Goal: Information Seeking & Learning: Learn about a topic

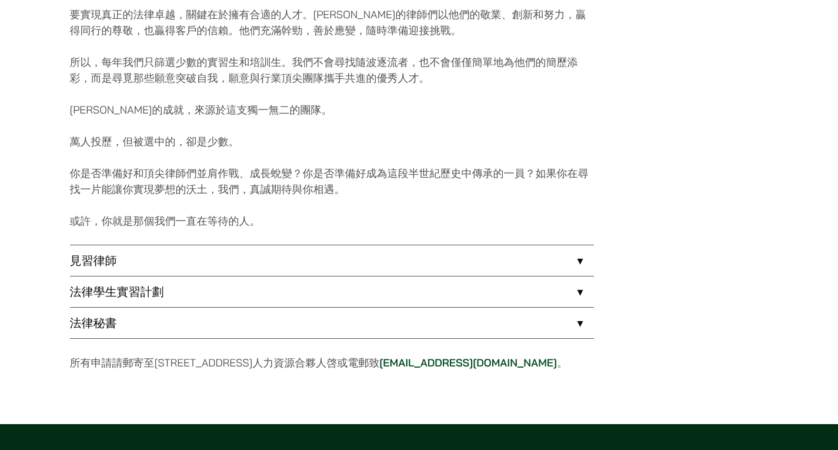
scroll to position [836, 0]
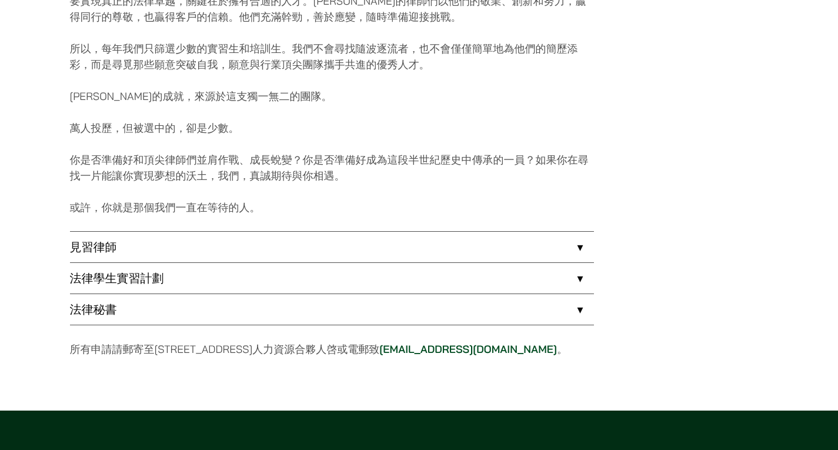
click at [281, 314] on link "法律秘書" at bounding box center [332, 309] width 524 height 31
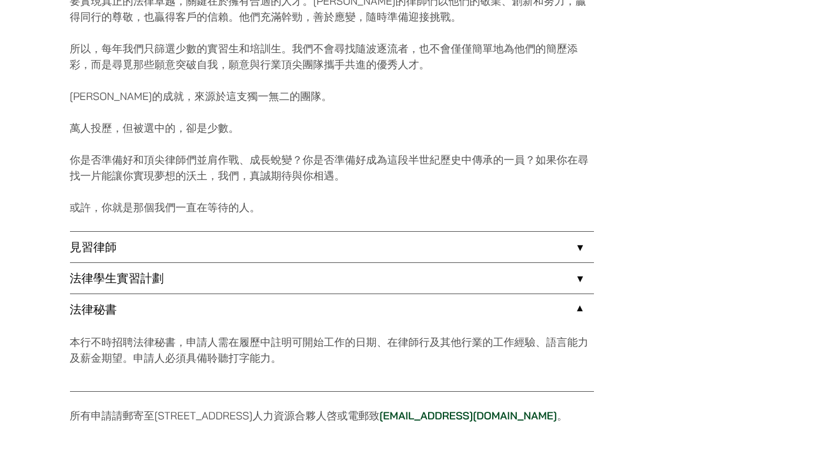
click at [242, 280] on link "法律學生實習計劃" at bounding box center [332, 278] width 524 height 31
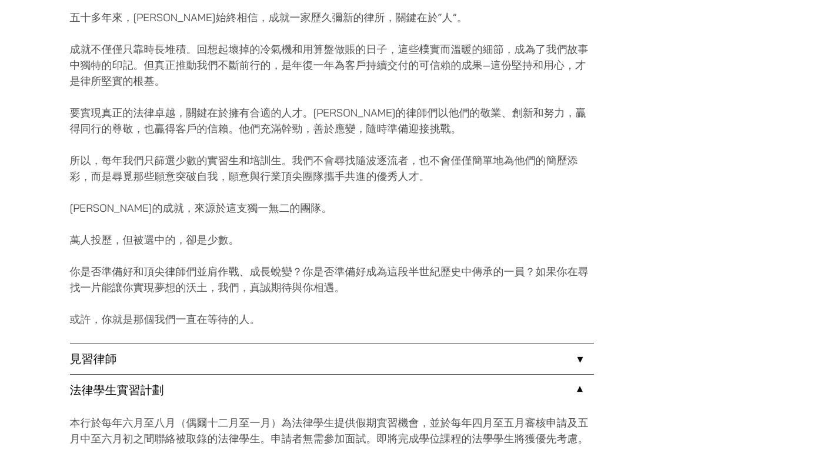
scroll to position [718, 0]
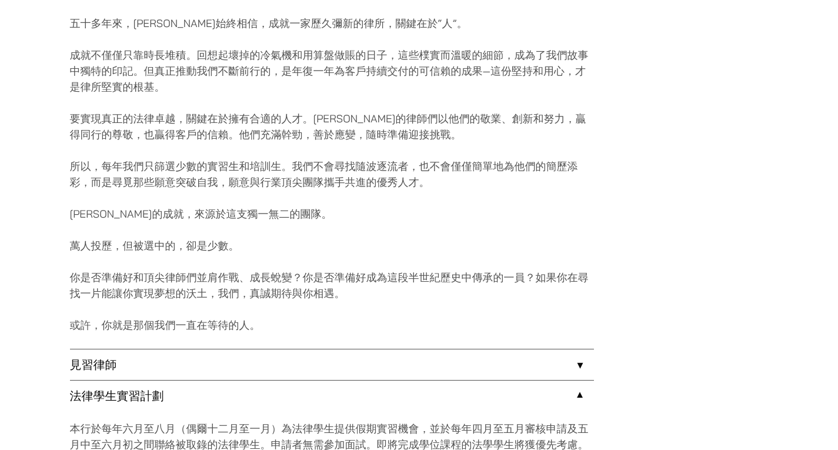
click at [570, 368] on link "見習律師" at bounding box center [332, 365] width 524 height 31
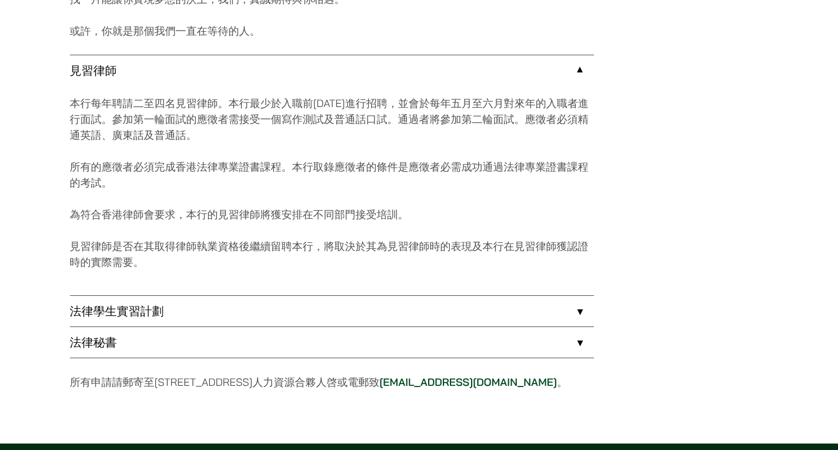
scroll to position [1130, 0]
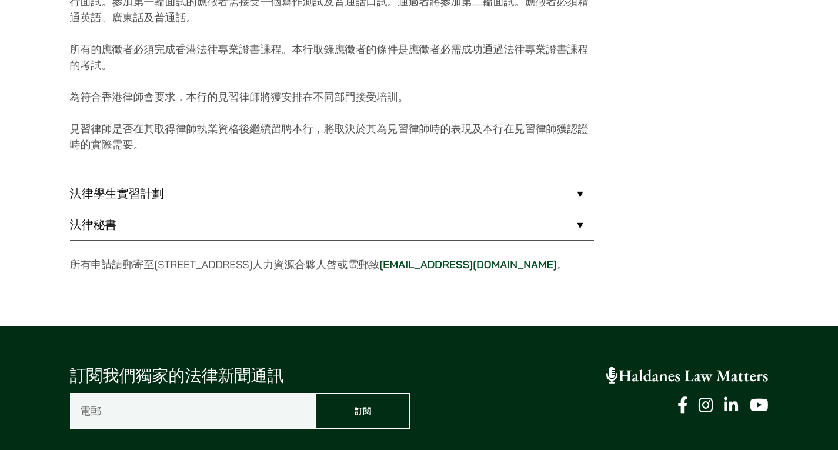
click at [154, 189] on link "法律學生實習計劃" at bounding box center [332, 193] width 524 height 31
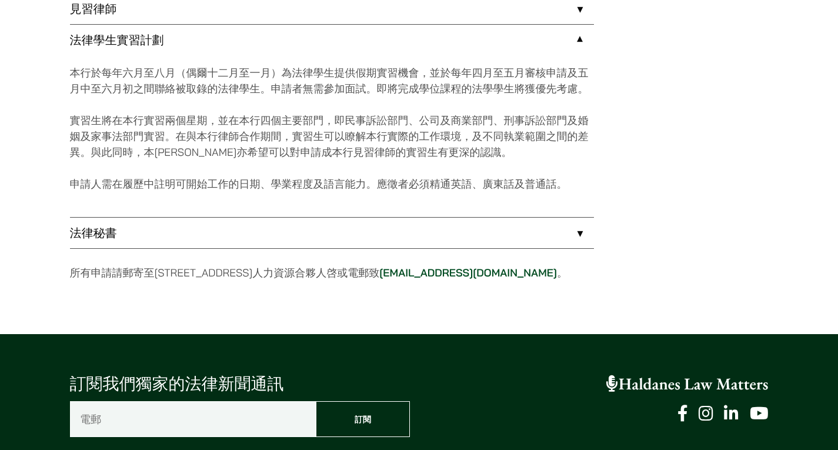
scroll to position [1063, 0]
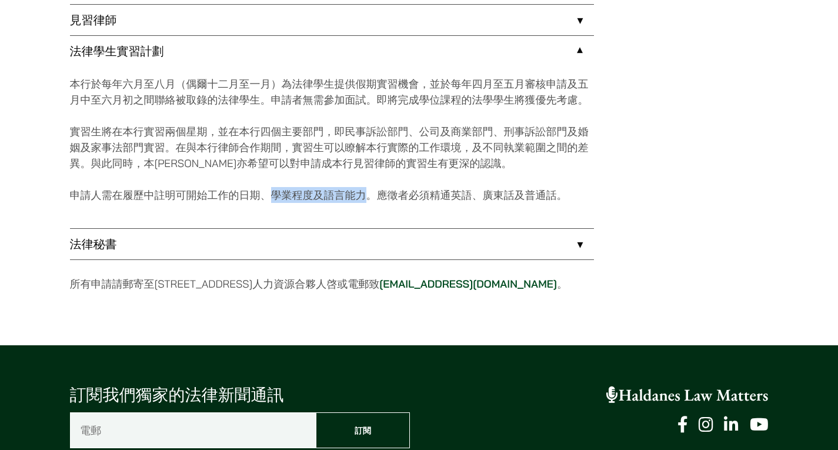
drag, startPoint x: 275, startPoint y: 198, endPoint x: 371, endPoint y: 193, distance: 96.0
click at [371, 193] on p "申請人需在履歷中註明可開始工作的日期、學業程度及語言能力。應徵者必須精通英語、廣東話及普通話。" at bounding box center [332, 195] width 524 height 16
click at [419, 199] on p "申請人需在履歷中註明可開始工作的日期、學業程度及語言能力。應徵者必須精通英語、廣東話及普通話。" at bounding box center [332, 195] width 524 height 16
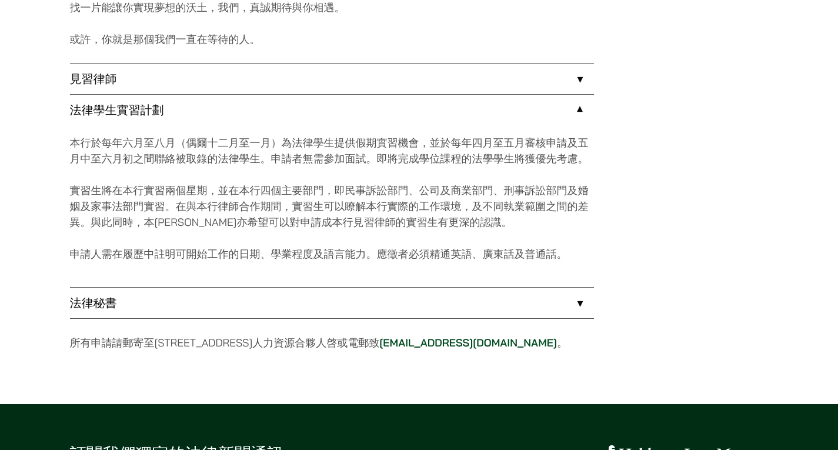
scroll to position [0, 0]
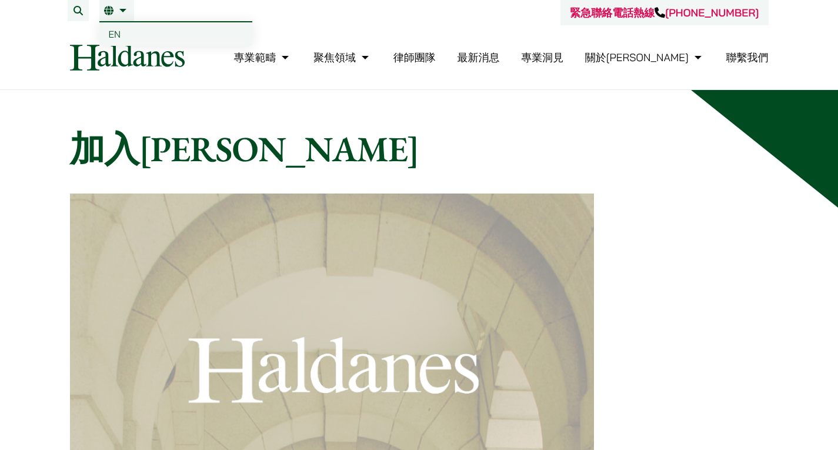
click at [122, 11] on link "繁" at bounding box center [116, 10] width 25 height 9
click at [111, 32] on span "EN" at bounding box center [115, 34] width 12 height 12
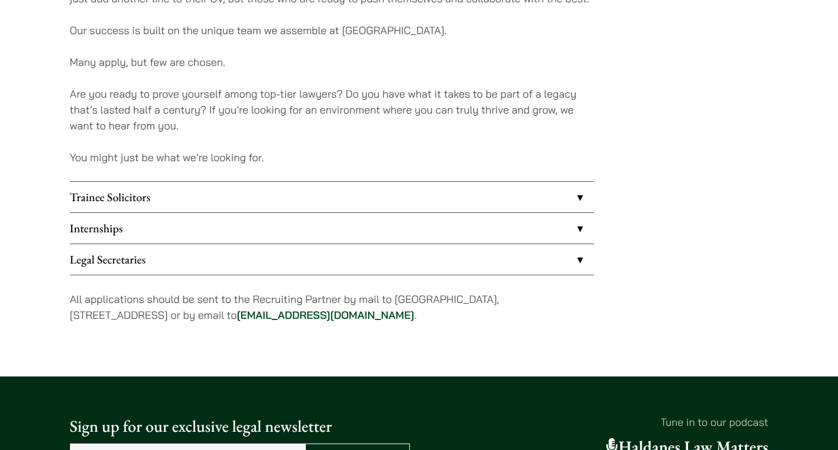
scroll to position [919, 0]
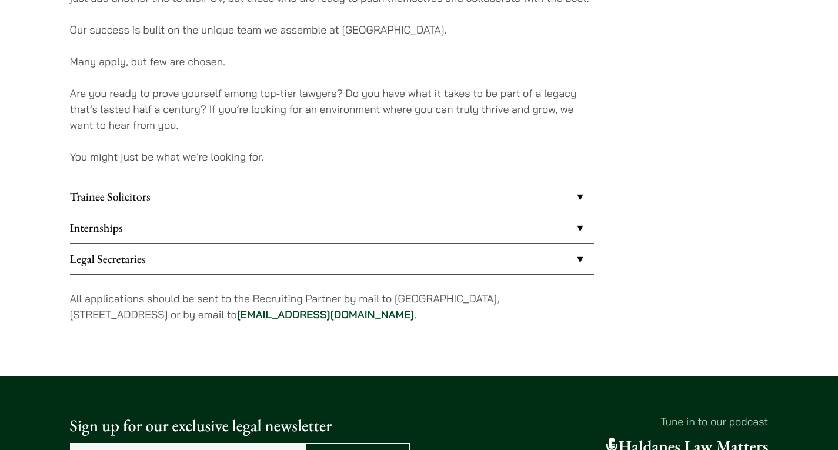
click at [149, 227] on link "Internships" at bounding box center [332, 227] width 524 height 31
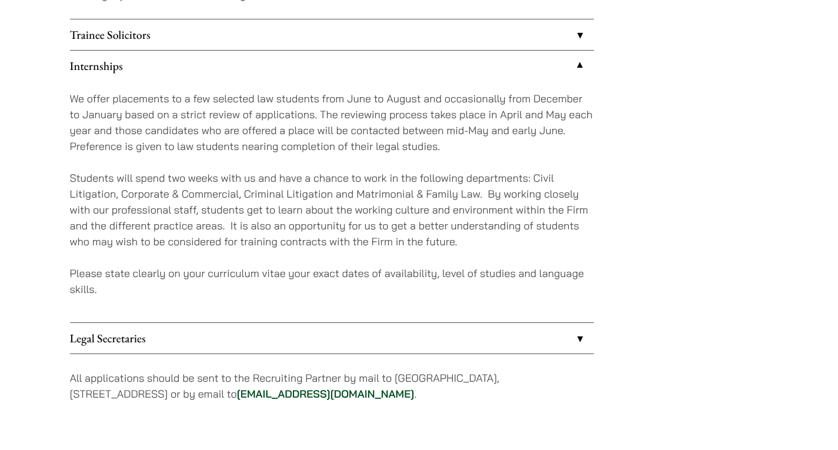
scroll to position [1139, 0]
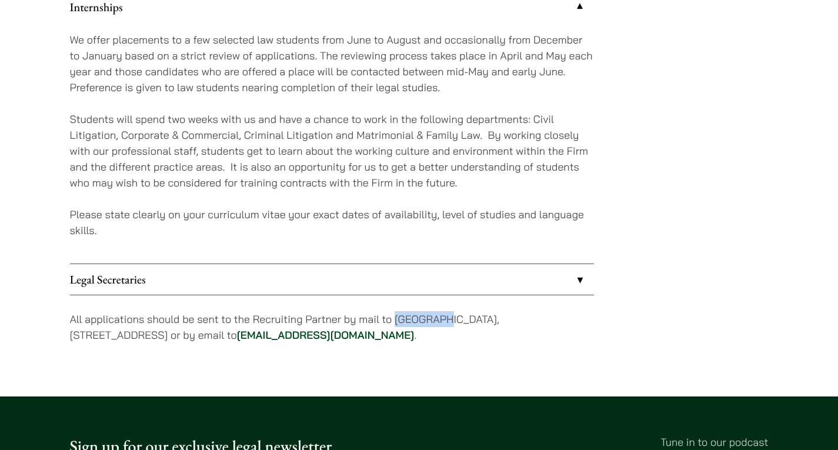
drag, startPoint x: 395, startPoint y: 315, endPoint x: 437, endPoint y: 322, distance: 42.4
click at [437, 322] on p "All applications should be sent to the Recruiting Partner by mail to 7th Floor,…" at bounding box center [332, 327] width 524 height 32
drag, startPoint x: 437, startPoint y: 322, endPoint x: 395, endPoint y: 323, distance: 41.2
click at [395, 323] on p "All applications should be sent to the Recruiting Partner by mail to 7th Floor,…" at bounding box center [332, 327] width 524 height 32
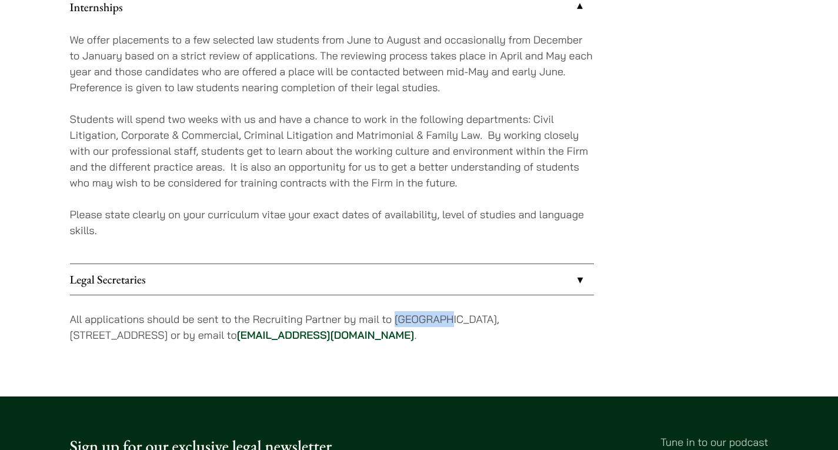
click at [395, 323] on p "All applications should be sent to the Recruiting Partner by mail to 7th Floor,…" at bounding box center [332, 327] width 524 height 32
drag, startPoint x: 395, startPoint y: 323, endPoint x: 437, endPoint y: 325, distance: 41.2
click at [437, 325] on p "All applications should be sent to the Recruiting Partner by mail to 7th Floor,…" at bounding box center [332, 327] width 524 height 32
drag, startPoint x: 437, startPoint y: 325, endPoint x: 415, endPoint y: 324, distance: 21.8
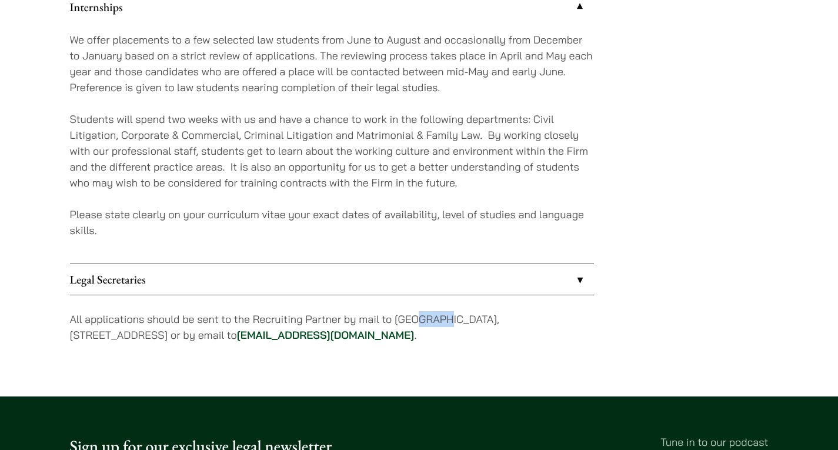
click at [415, 324] on p "All applications should be sent to the Recruiting Partner by mail to 7th Floor,…" at bounding box center [332, 327] width 524 height 32
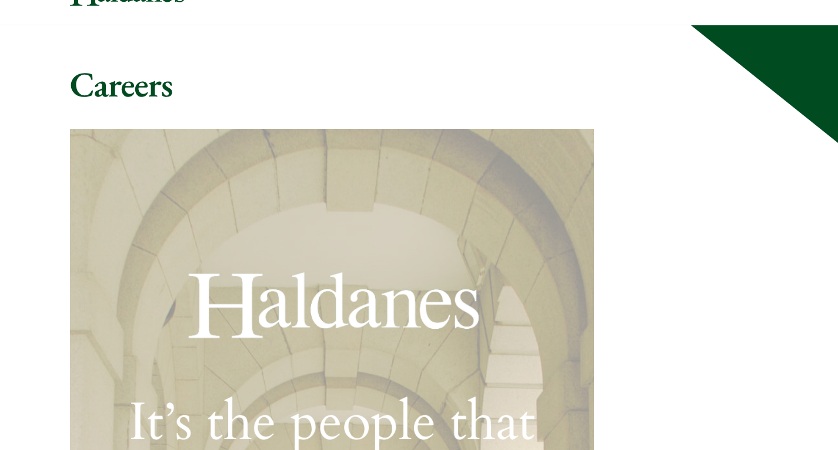
scroll to position [0, 0]
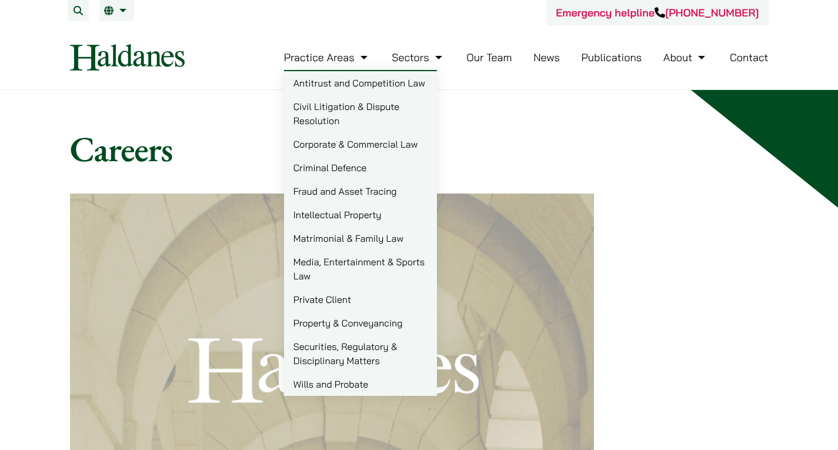
click at [346, 235] on link "Matrimonial & Family Law" at bounding box center [360, 239] width 153 height 24
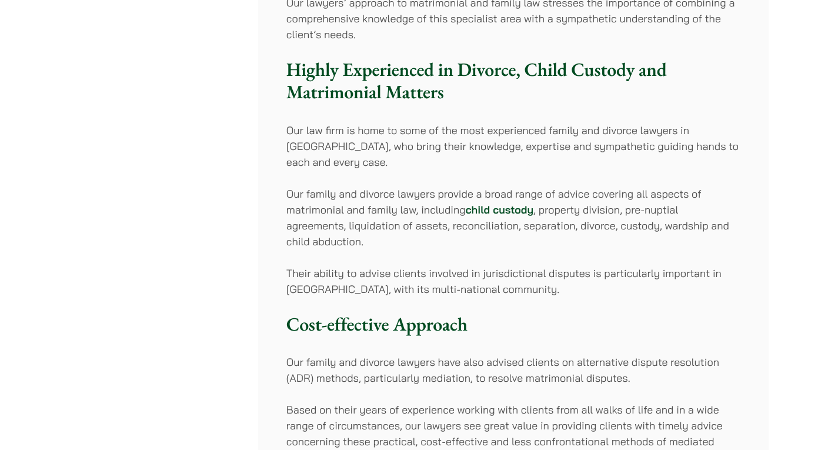
scroll to position [307, 0]
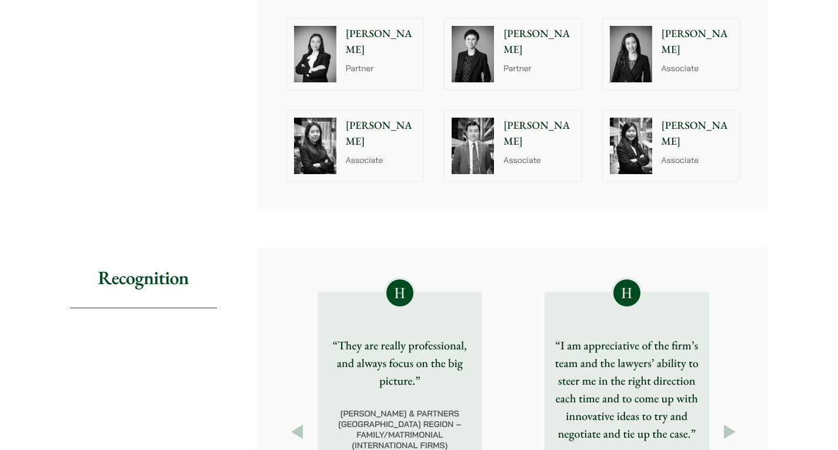
scroll to position [0, 0]
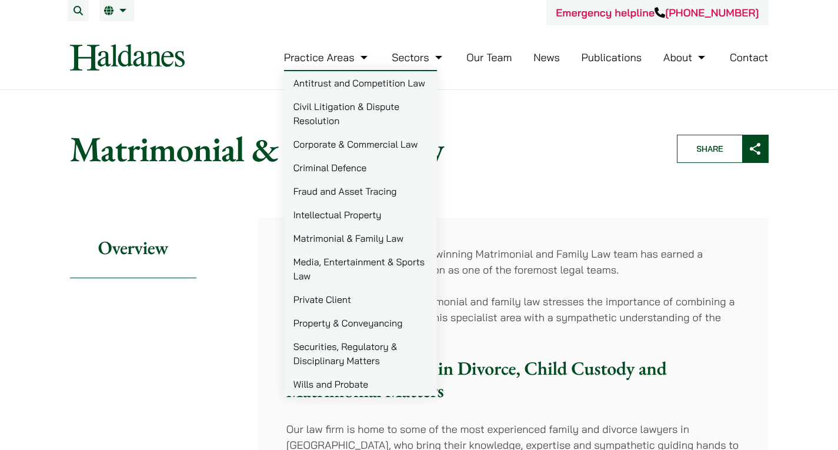
click at [343, 127] on link "Civil Litigation & Dispute Resolution" at bounding box center [360, 114] width 153 height 38
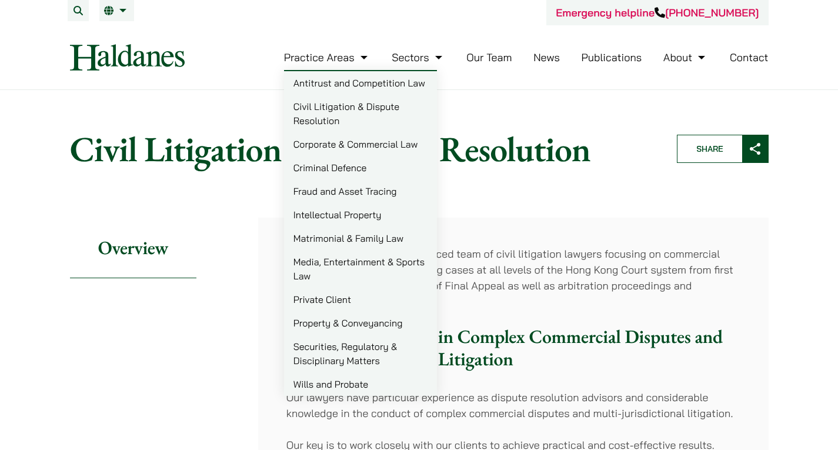
click at [341, 165] on link "Criminal Defence" at bounding box center [360, 168] width 153 height 24
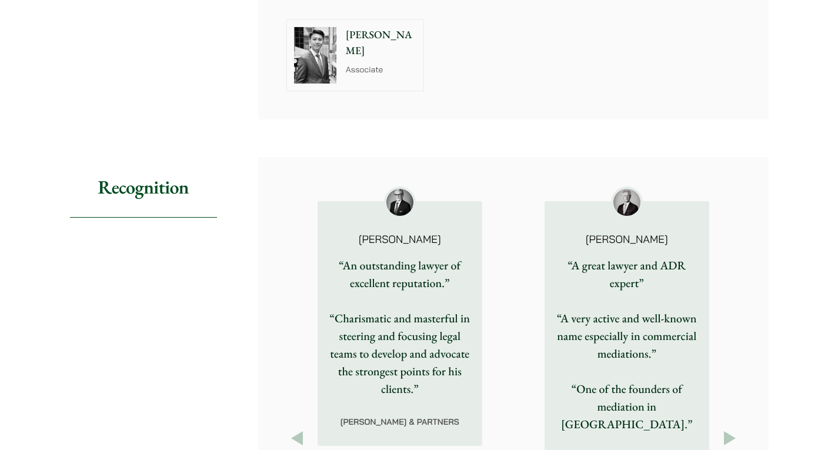
scroll to position [1623, 0]
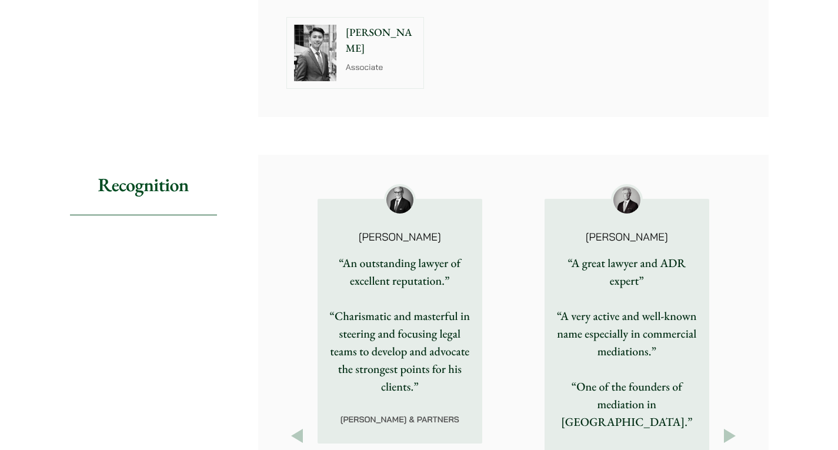
click at [730, 425] on button "Next" at bounding box center [730, 435] width 21 height 21
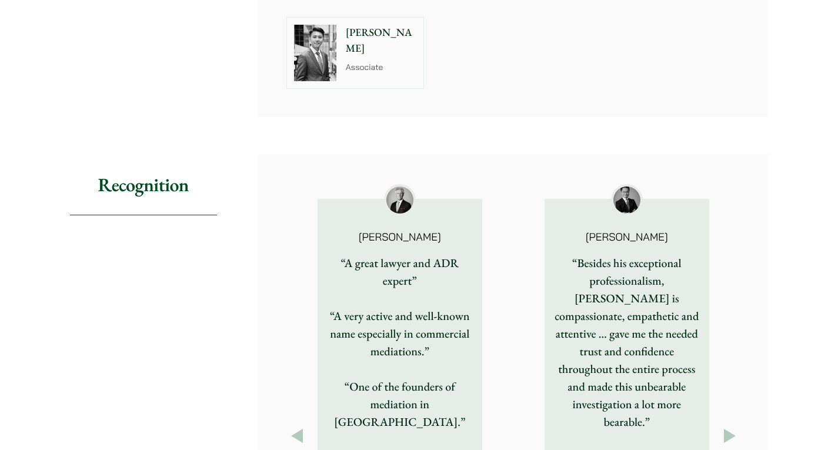
click at [732, 425] on button "Next" at bounding box center [730, 435] width 21 height 21
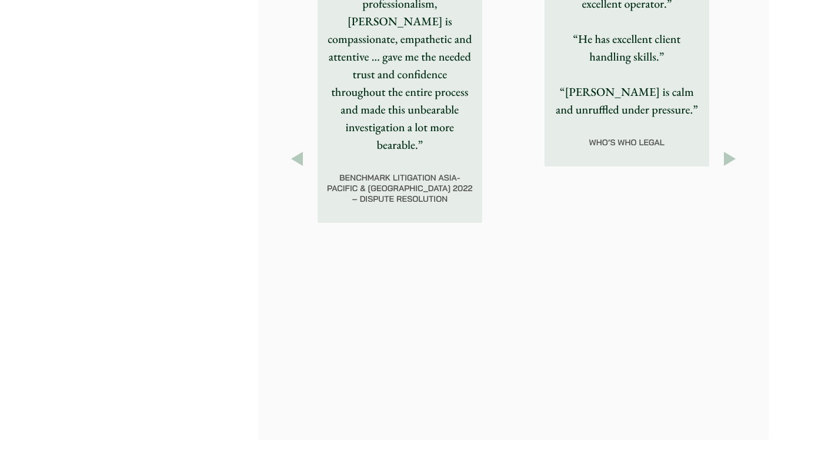
scroll to position [1782, 0]
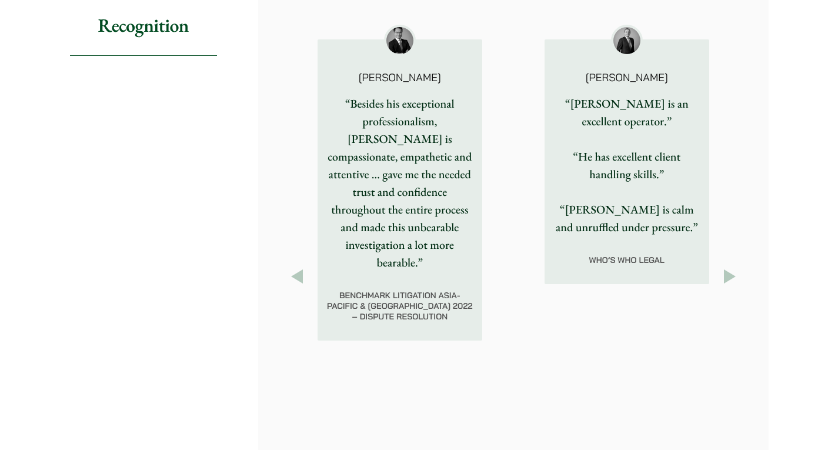
click at [736, 266] on button "Next" at bounding box center [730, 276] width 21 height 21
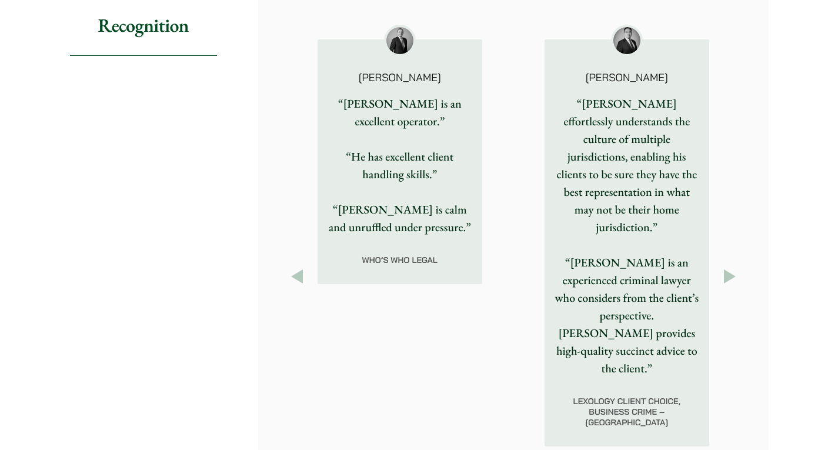
click at [737, 266] on button "Next" at bounding box center [730, 276] width 21 height 21
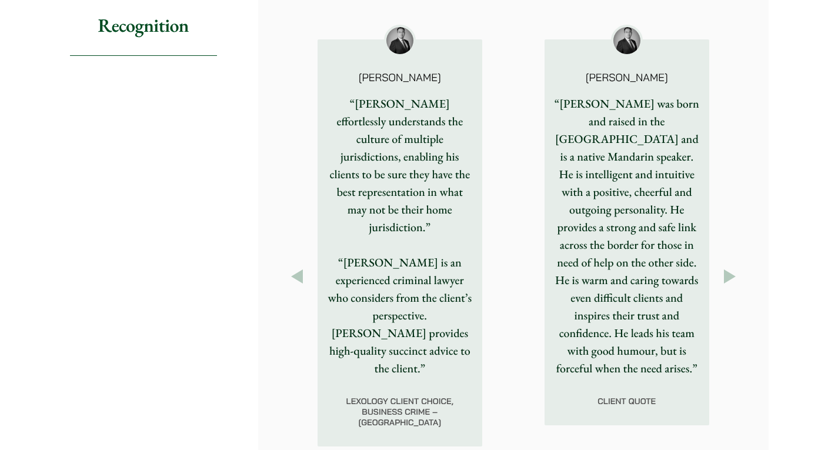
click at [737, 266] on button "Next" at bounding box center [730, 276] width 21 height 21
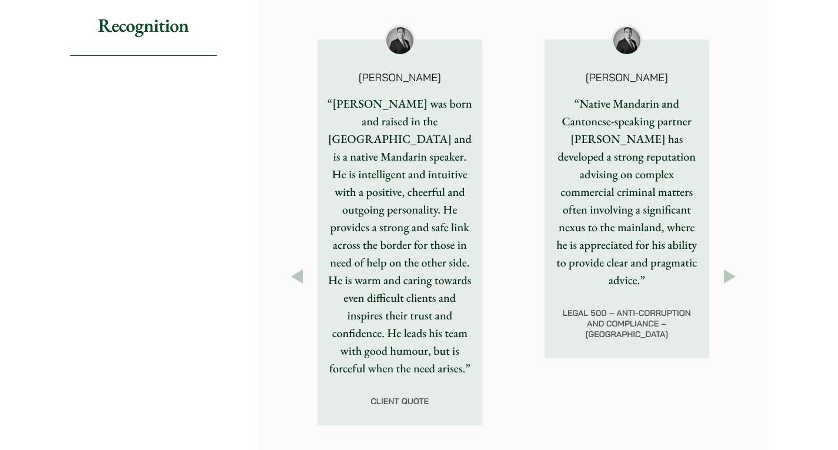
click at [737, 266] on button "Next" at bounding box center [730, 276] width 21 height 21
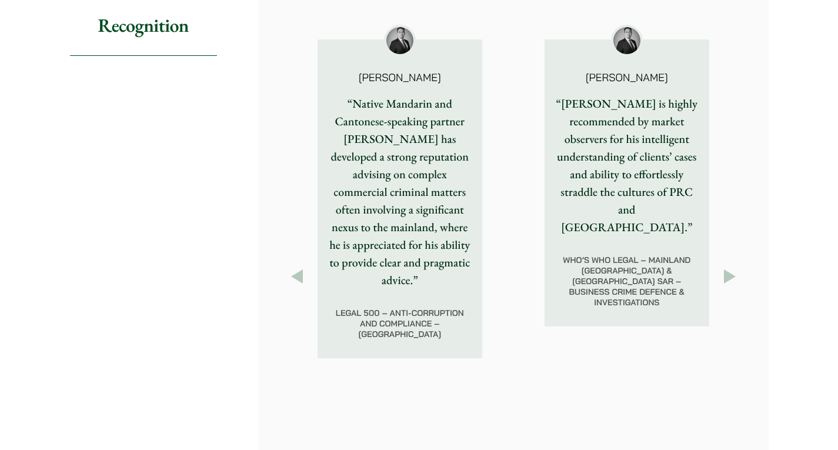
click at [737, 266] on button "Next" at bounding box center [730, 276] width 21 height 21
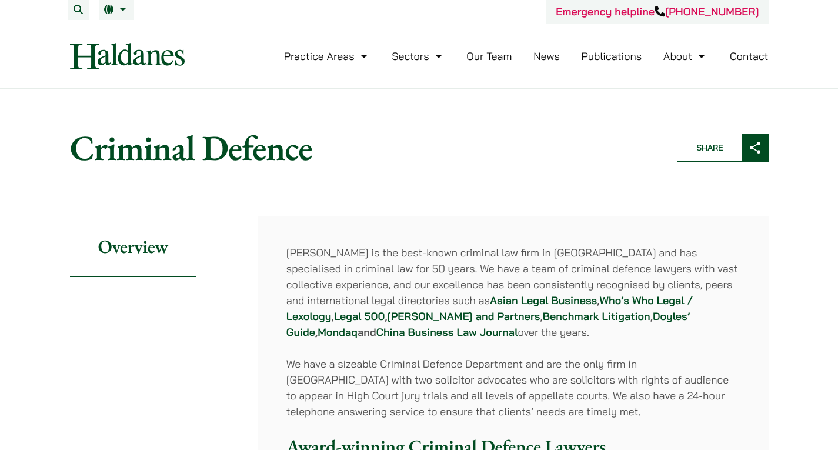
scroll to position [0, 0]
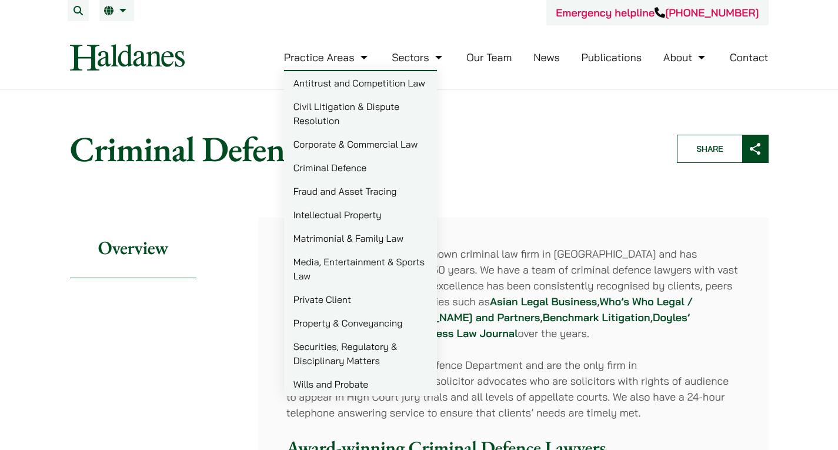
click at [375, 150] on link "Corporate & Commercial Law" at bounding box center [360, 144] width 153 height 24
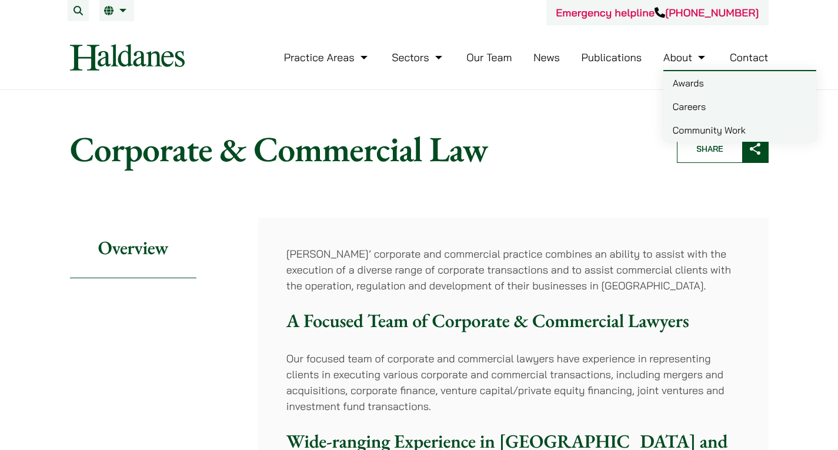
click at [694, 112] on link "Careers" at bounding box center [740, 107] width 153 height 24
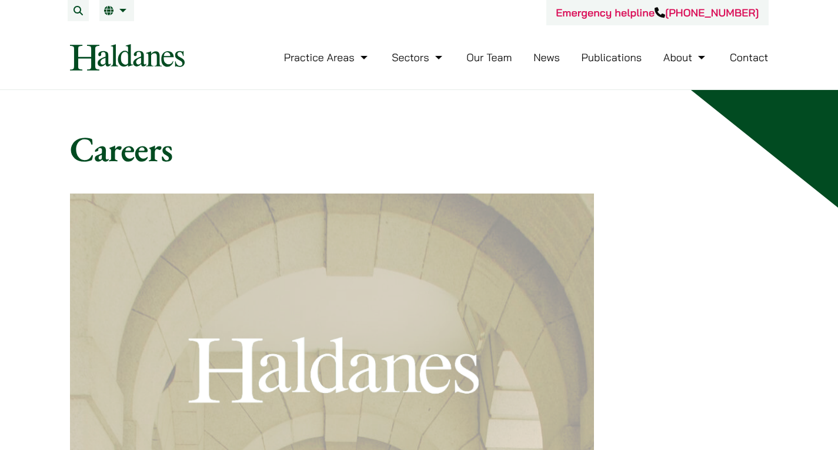
scroll to position [1019, 0]
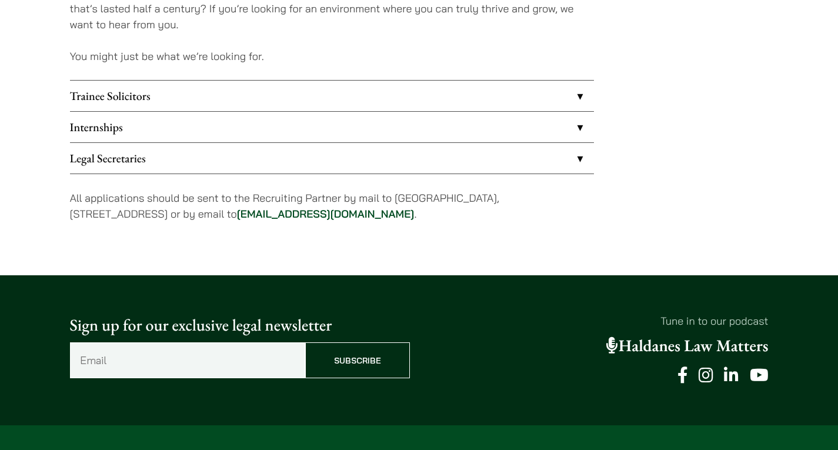
click at [118, 128] on link "Internships" at bounding box center [332, 127] width 524 height 31
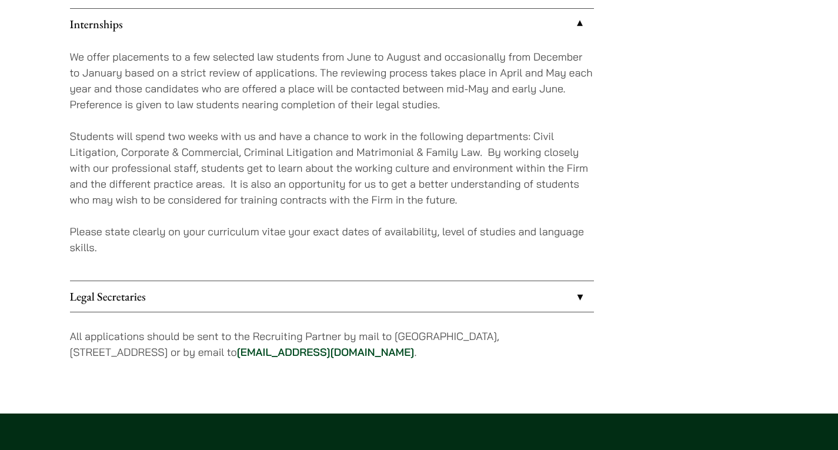
scroll to position [1137, 0]
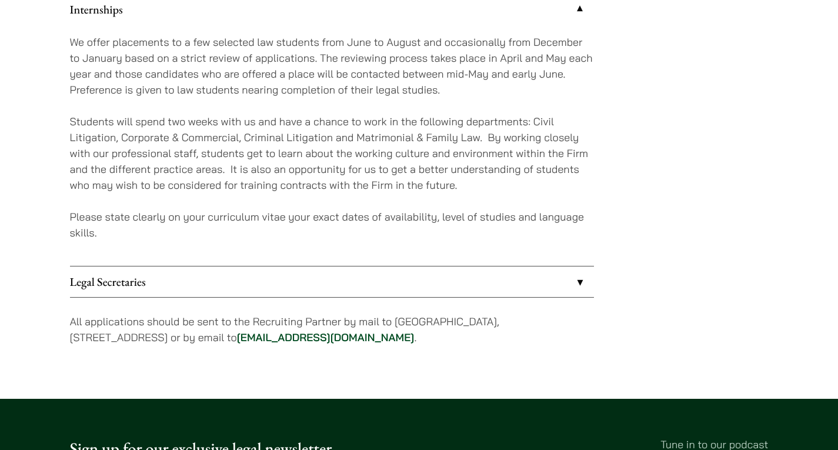
click at [228, 218] on p "Please state clearly on your curriculum vitae your exact dates of availability,…" at bounding box center [332, 225] width 524 height 32
click at [351, 340] on link "[EMAIL_ADDRESS][DOMAIN_NAME]" at bounding box center [326, 338] width 178 height 14
click at [365, 341] on link "[EMAIL_ADDRESS][DOMAIN_NAME]" at bounding box center [326, 338] width 178 height 14
